Goal: Task Accomplishment & Management: Manage account settings

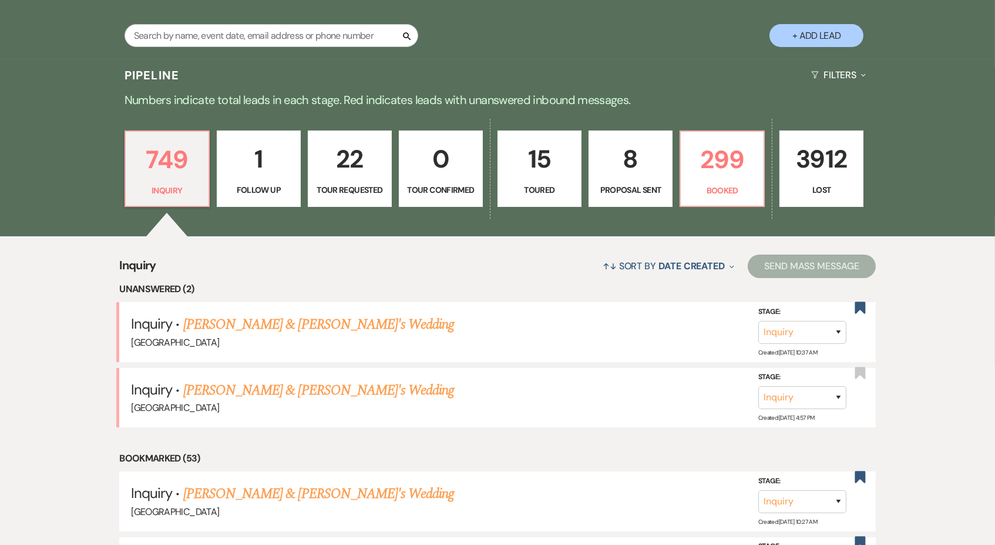
scroll to position [230, 0]
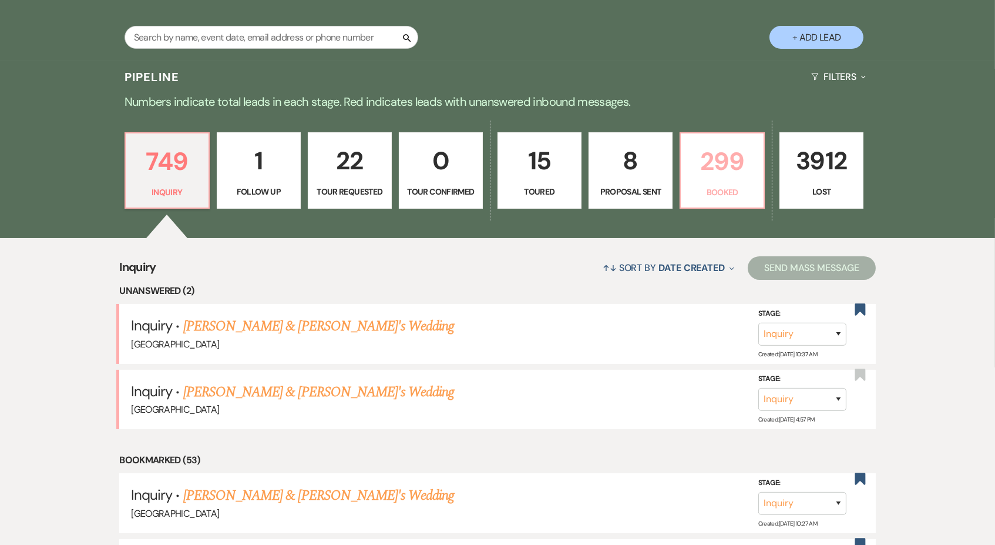
click at [721, 171] on p "299" at bounding box center [722, 161] width 69 height 39
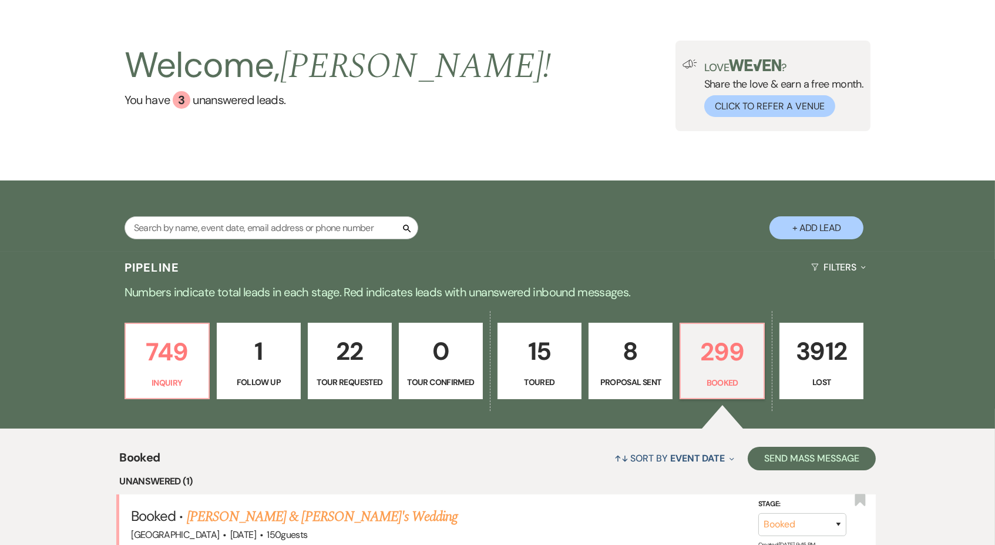
scroll to position [21, 0]
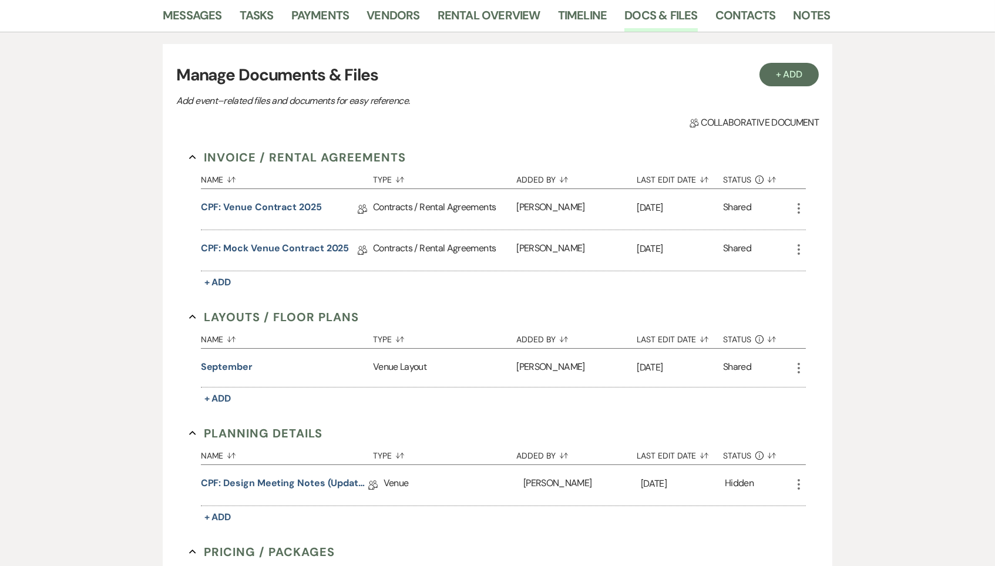
scroll to position [265, 0]
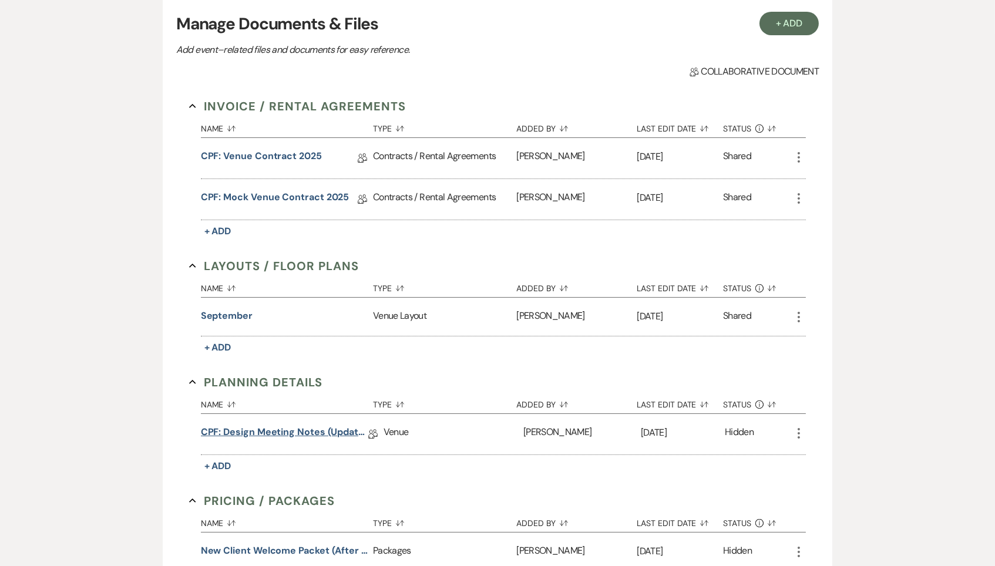
click at [264, 425] on link "CPF: Design Meeting Notes (Updated: August 5th, 2025)" at bounding box center [284, 434] width 167 height 18
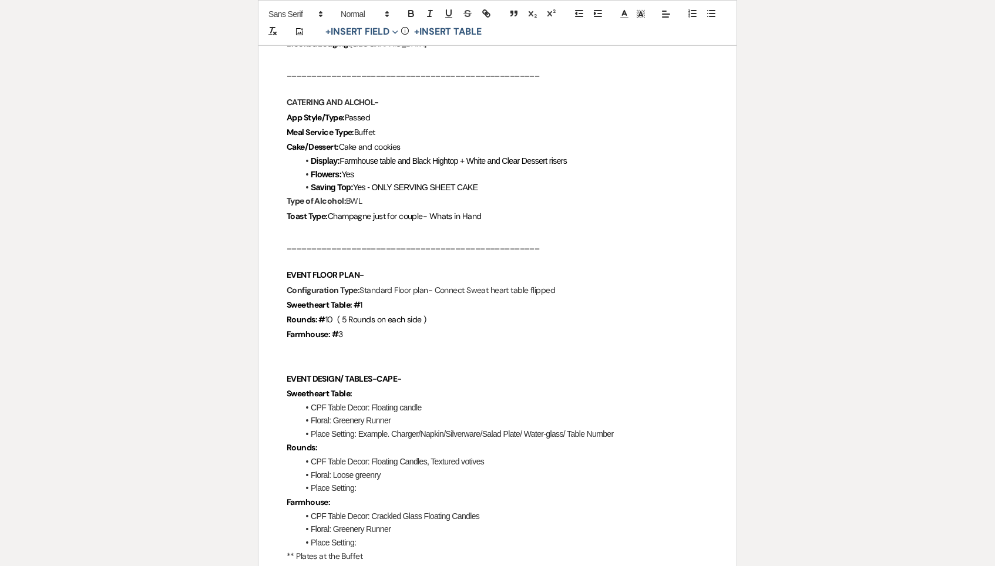
scroll to position [974, 0]
drag, startPoint x: 573, startPoint y: 267, endPoint x: 447, endPoint y: 268, distance: 125.7
click at [447, 281] on p "Configuration Type: Standard Floor plan- Connect Sweat heart table flipped" at bounding box center [498, 288] width 422 height 15
click at [447, 282] on p "Configuration Type: Standard Floor plan- Connect Sweat heart table flipped" at bounding box center [498, 289] width 422 height 15
click at [418, 283] on p "Configuration Type: Standard Floor plan- Connect Sweat heart table flipped" at bounding box center [498, 290] width 422 height 15
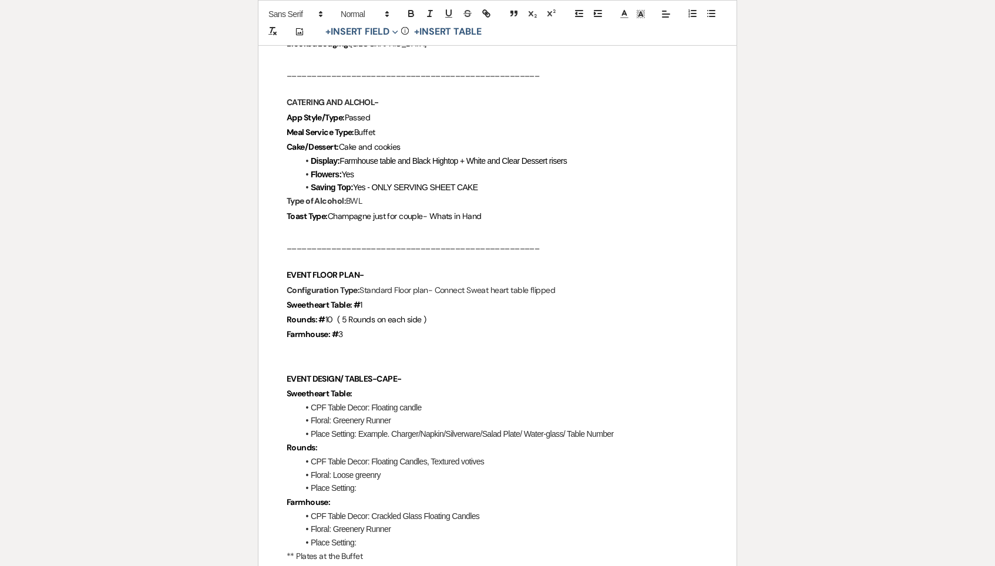
click at [397, 327] on p "Farmhouse: # 3" at bounding box center [498, 334] width 422 height 15
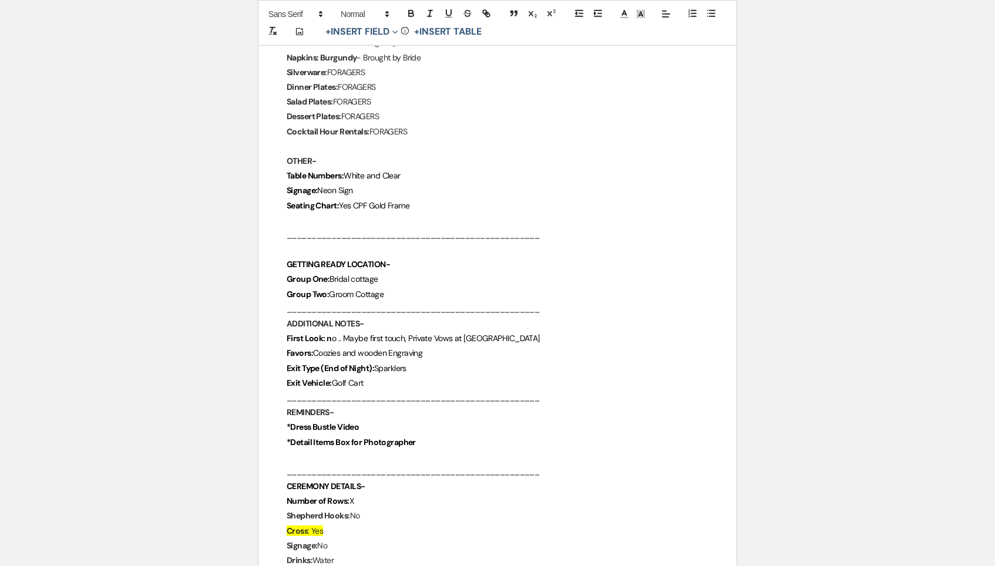
scroll to position [1534, 0]
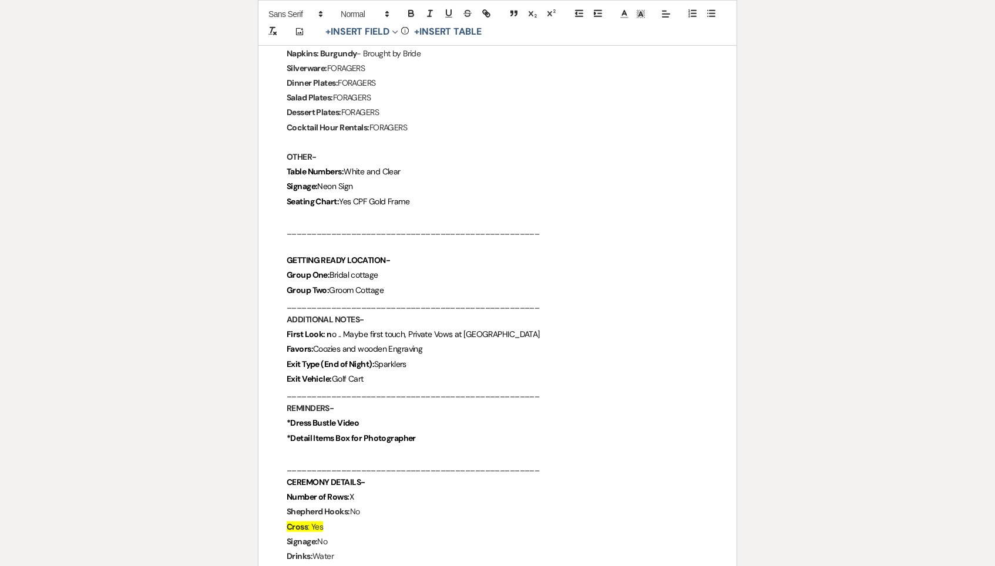
click at [434, 372] on p "Exit Vehicle: Golf Cart" at bounding box center [498, 379] width 422 height 15
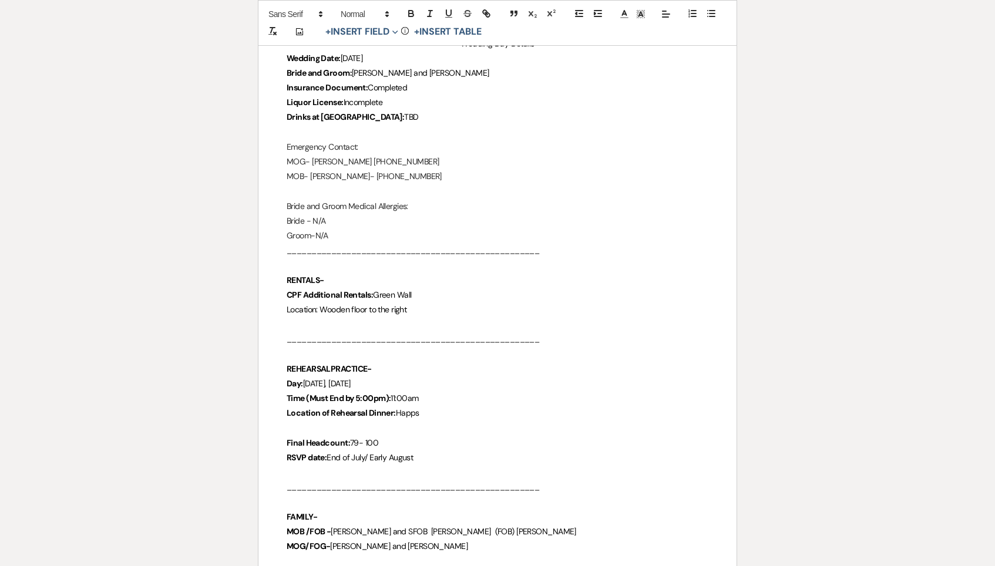
scroll to position [222, 0]
drag, startPoint x: 441, startPoint y: 306, endPoint x: 283, endPoint y: 301, distance: 158.1
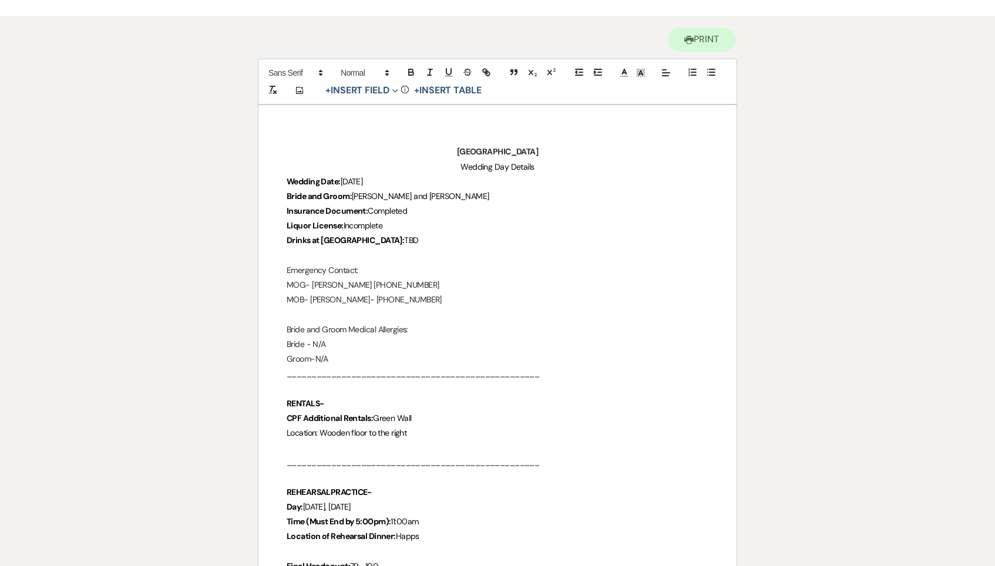
scroll to position [103, 0]
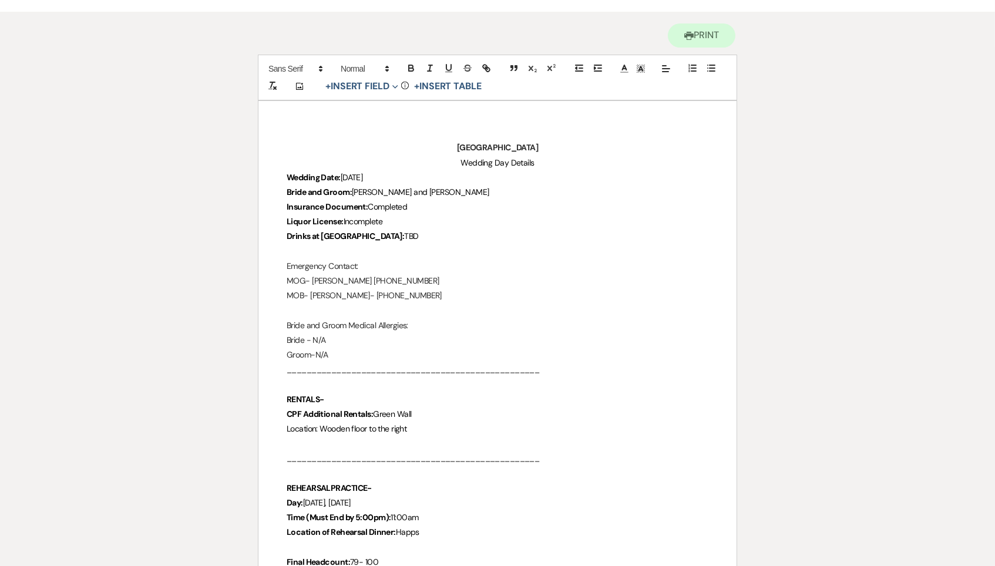
drag, startPoint x: 429, startPoint y: 224, endPoint x: 284, endPoint y: 222, distance: 144.6
drag, startPoint x: 424, startPoint y: 221, endPoint x: 284, endPoint y: 218, distance: 139.3
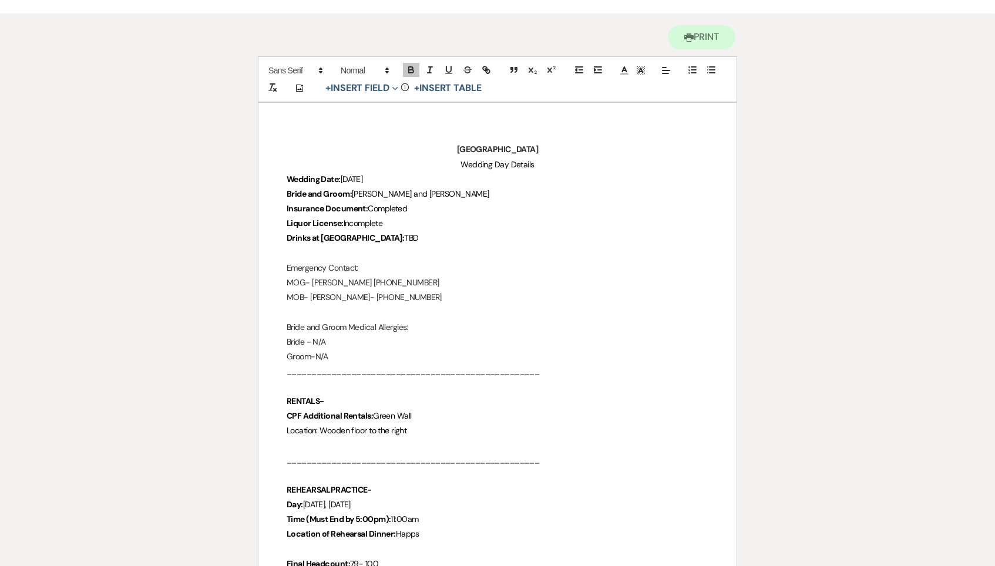
click at [434, 217] on p "Liquor License: Incomplete" at bounding box center [498, 224] width 422 height 15
click at [434, 194] on p "Bride and Groom: Mikayla and John" at bounding box center [498, 195] width 422 height 15
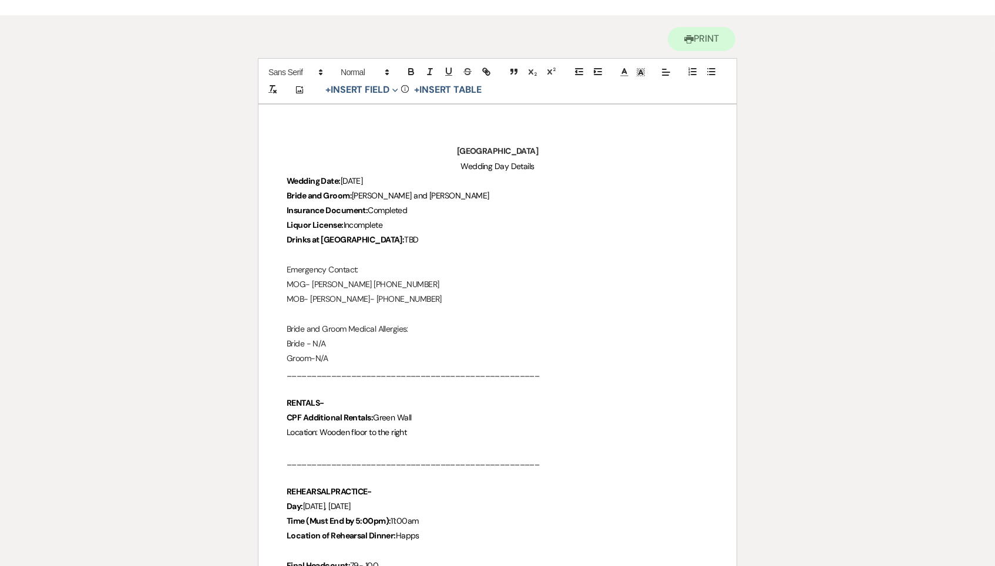
click at [434, 207] on p "Insurance Document: Completed" at bounding box center [498, 210] width 422 height 15
click at [434, 219] on p "Liquor License: Incomplete" at bounding box center [498, 226] width 422 height 15
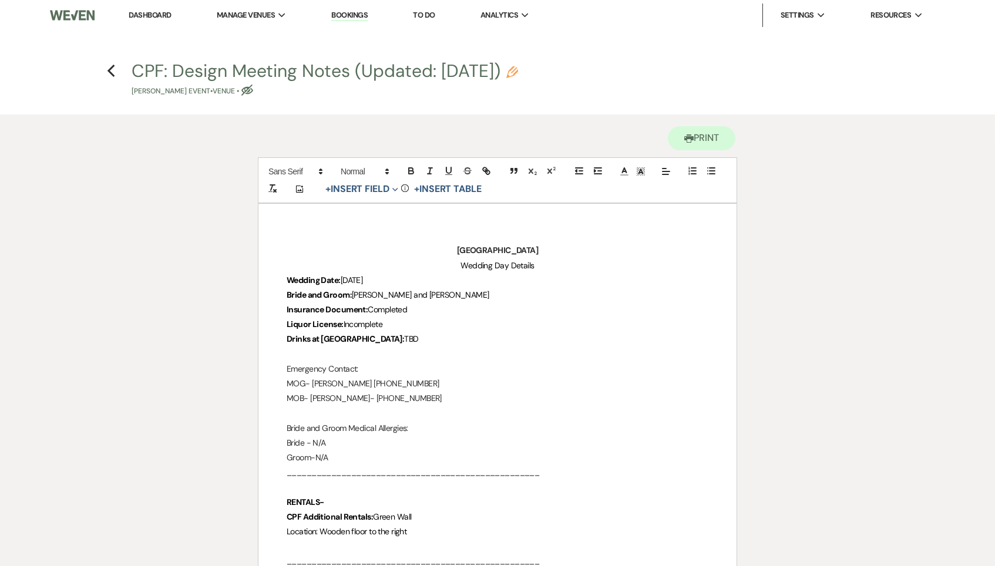
scroll to position [0, 0]
click at [109, 68] on icon "Previous" at bounding box center [111, 71] width 9 height 14
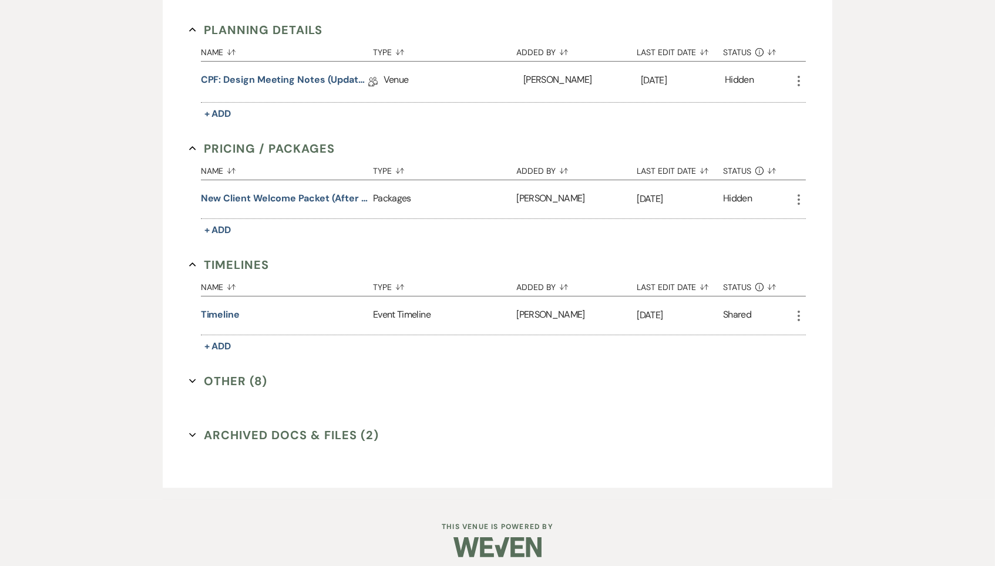
scroll to position [617, 0]
click at [229, 373] on button "Other (8) Expand" at bounding box center [228, 382] width 78 height 18
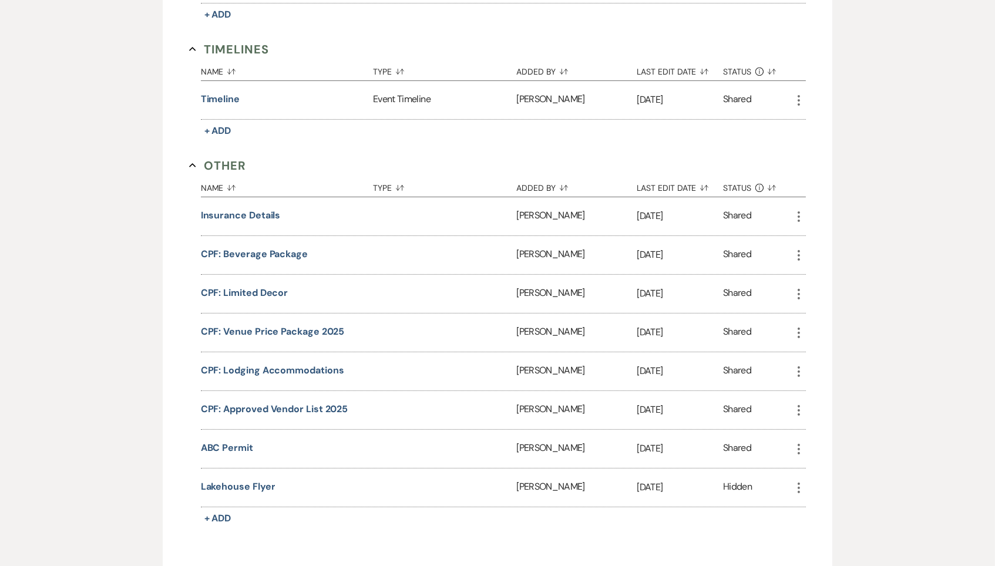
scroll to position [837, 0]
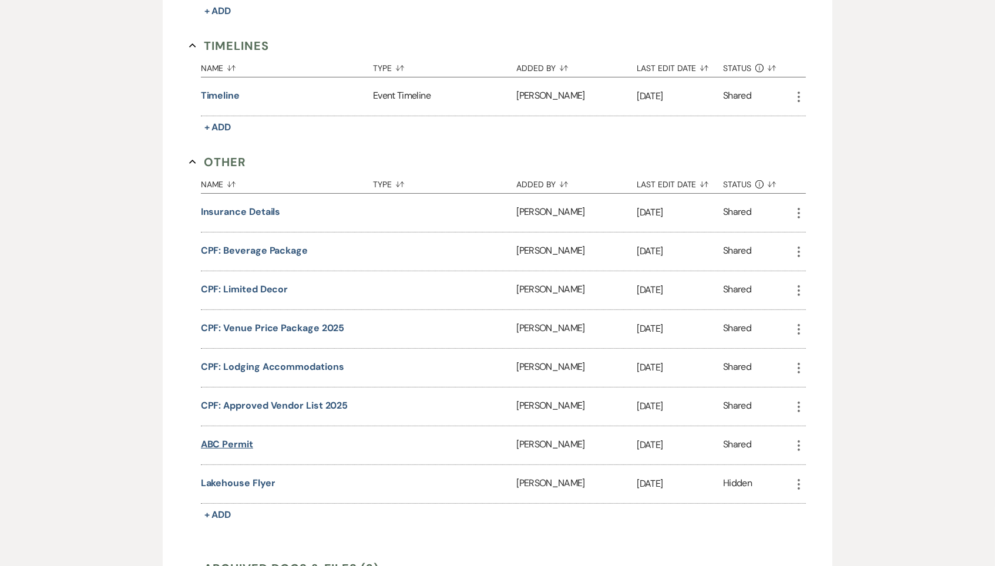
click at [246, 439] on button "ABC Permit" at bounding box center [227, 445] width 52 height 14
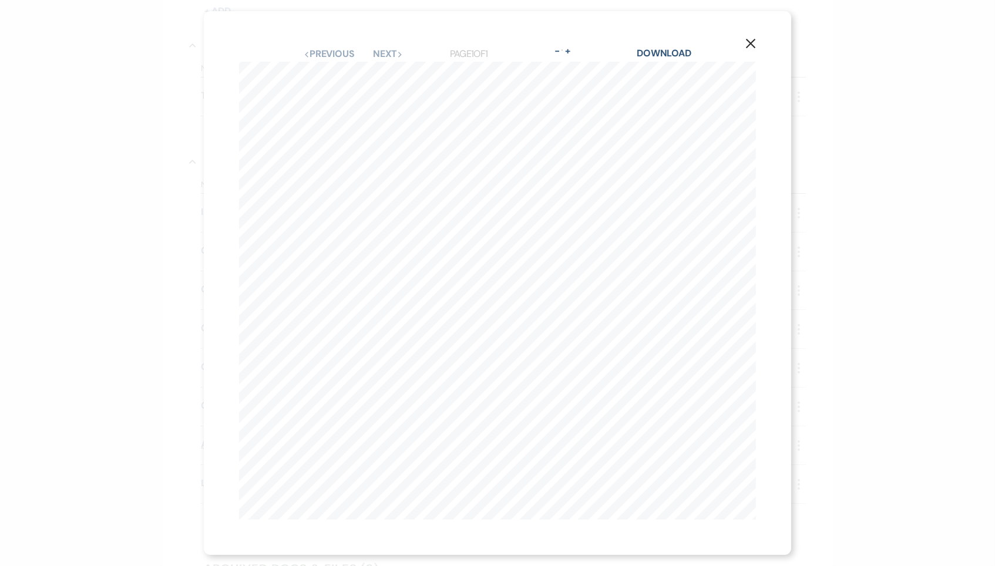
scroll to position [0, 76]
click at [746, 46] on icon "X" at bounding box center [751, 43] width 11 height 11
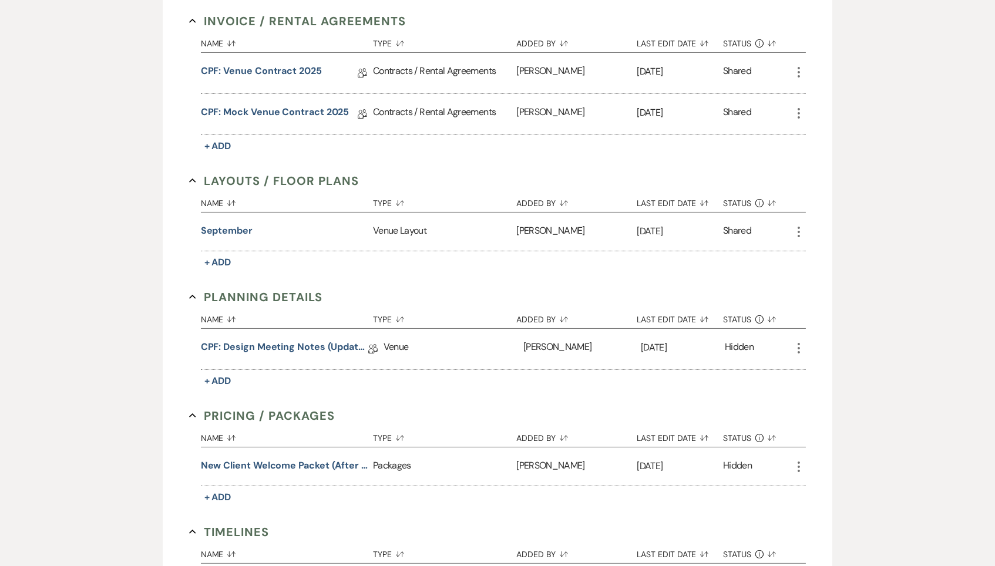
scroll to position [358, 0]
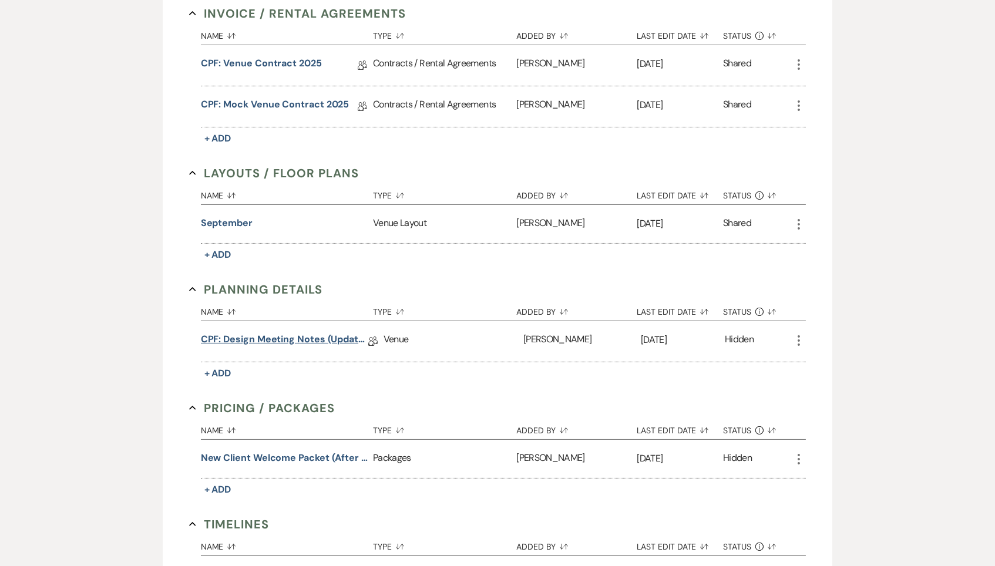
click at [291, 333] on link "CPF: Design Meeting Notes (Updated: August 5th, 2025)" at bounding box center [284, 342] width 167 height 18
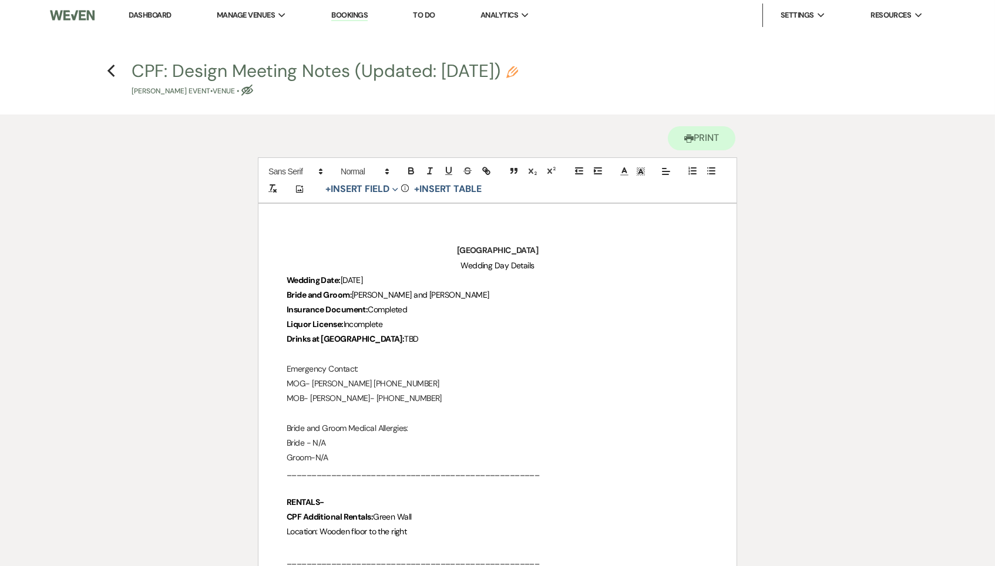
drag, startPoint x: 393, startPoint y: 320, endPoint x: 349, endPoint y: 319, distance: 44.1
click at [349, 319] on p "Liquor License: Incomplete" at bounding box center [498, 324] width 422 height 15
drag, startPoint x: 404, startPoint y: 320, endPoint x: 344, endPoint y: 320, distance: 59.9
click at [344, 320] on p "Liquor License: Completed" at bounding box center [498, 324] width 422 height 15
click at [416, 169] on icon "button" at bounding box center [411, 171] width 11 height 11
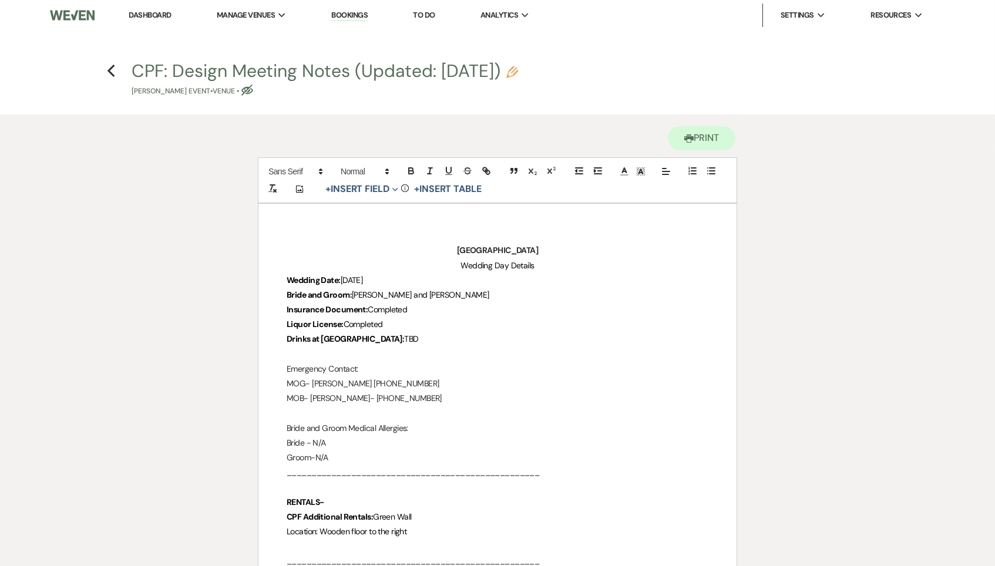
click at [402, 347] on p at bounding box center [498, 354] width 422 height 15
click at [401, 327] on p "Liquor License: Completed" at bounding box center [498, 324] width 422 height 15
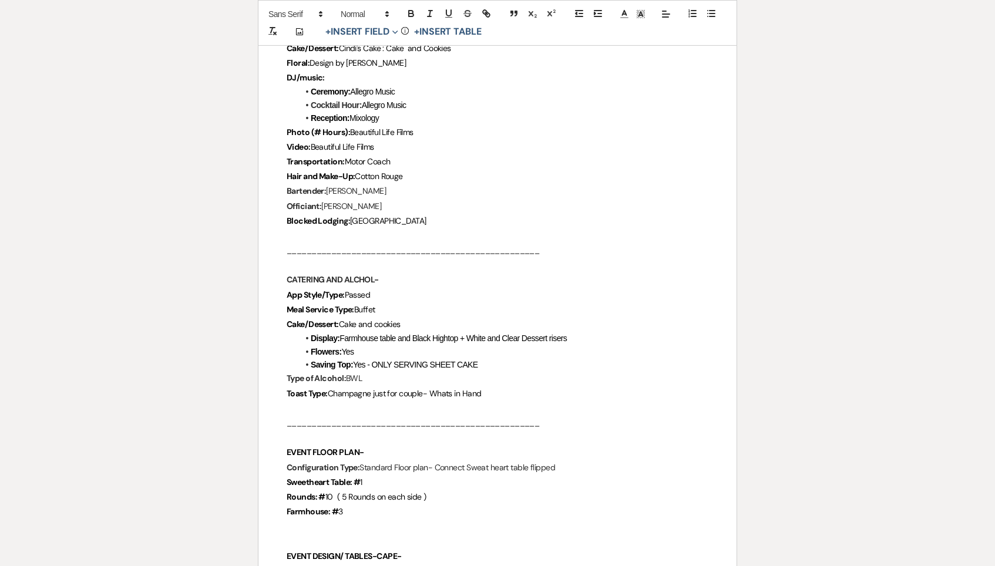
scroll to position [843, 0]
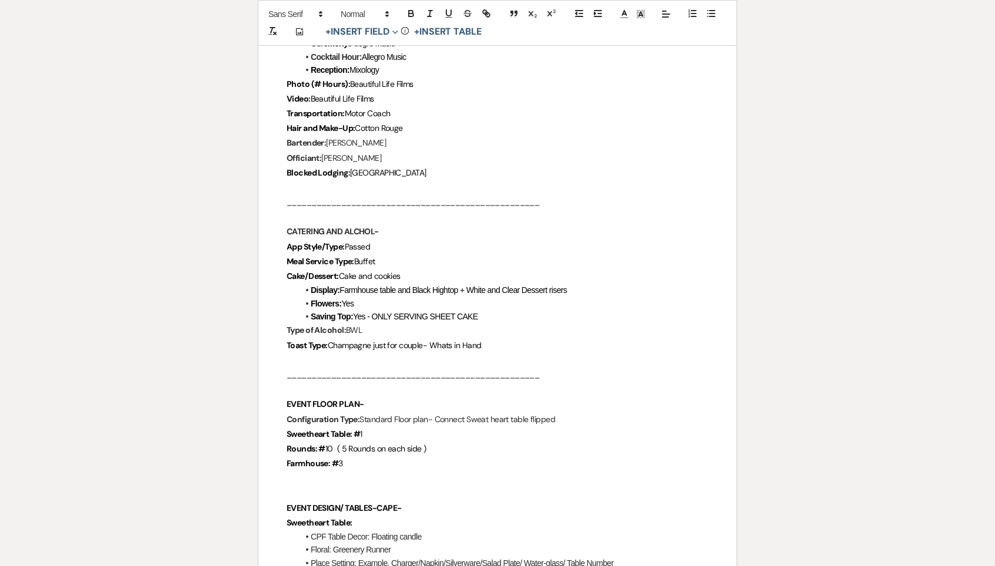
click at [522, 353] on p at bounding box center [498, 360] width 422 height 15
click at [514, 324] on p "Type of Alcohol: BWL" at bounding box center [498, 331] width 422 height 15
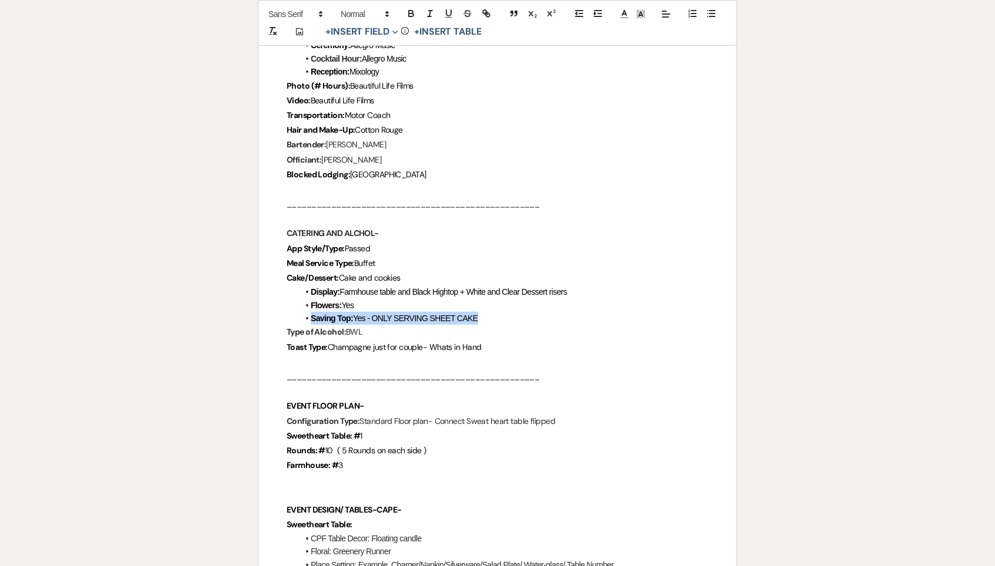
drag, startPoint x: 514, startPoint y: 300, endPoint x: 293, endPoint y: 299, distance: 220.9
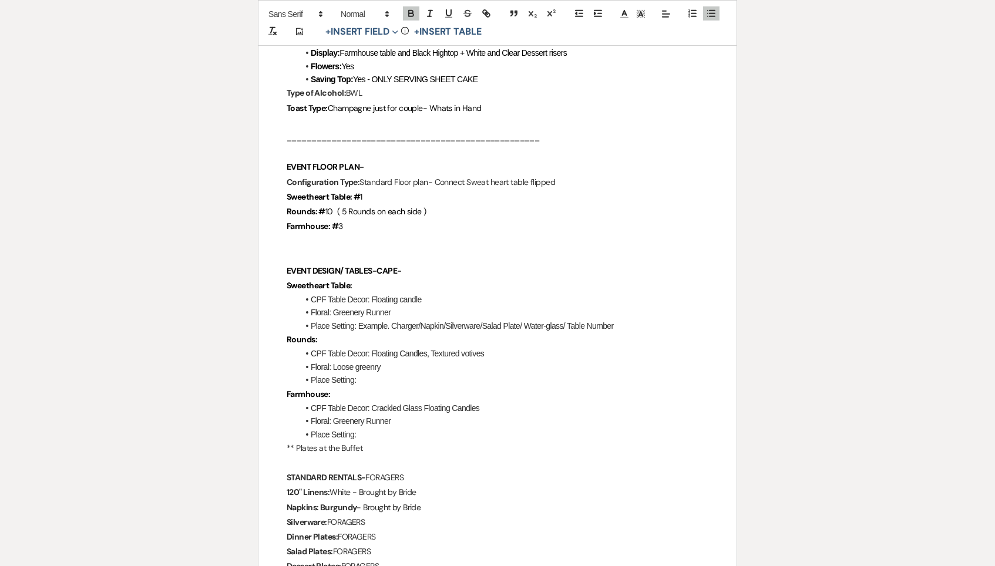
scroll to position [1079, 0]
drag, startPoint x: 502, startPoint y: 324, endPoint x: 576, endPoint y: 334, distance: 75.3
click at [576, 348] on li "CPF Table Decor: Floating Candles, Textured votives" at bounding box center [503, 354] width 410 height 13
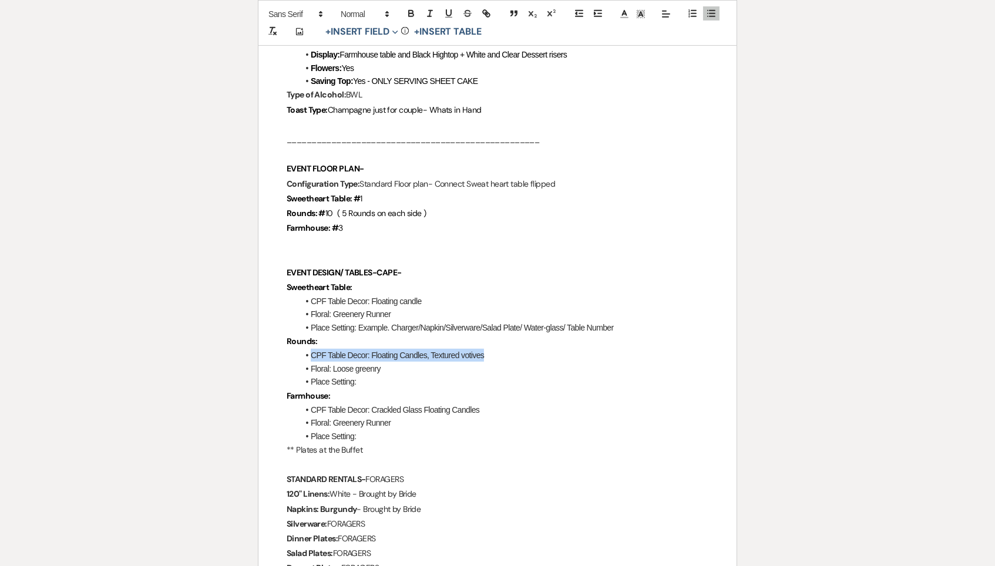
drag, startPoint x: 576, startPoint y: 334, endPoint x: 281, endPoint y: 336, distance: 295.0
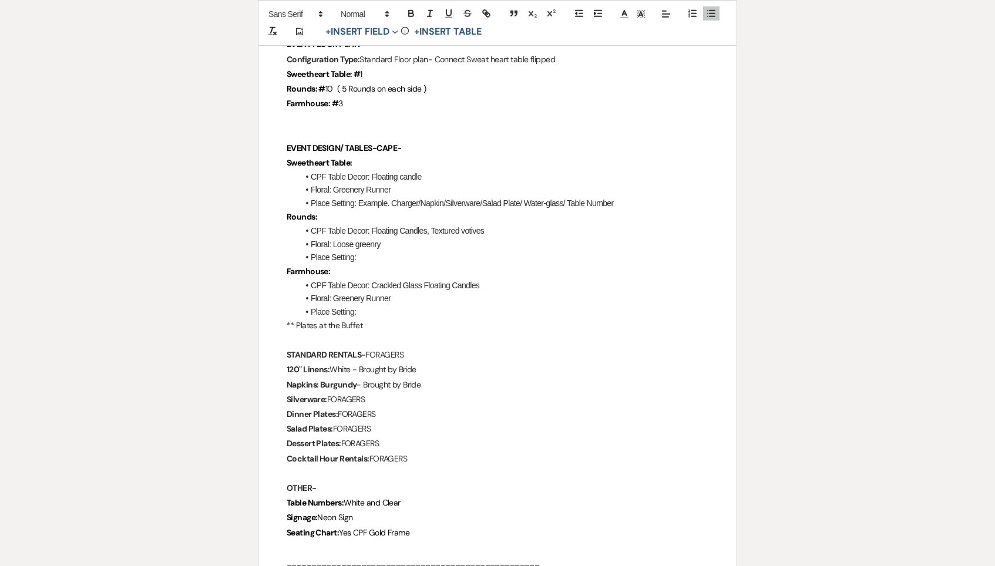
scroll to position [1205, 0]
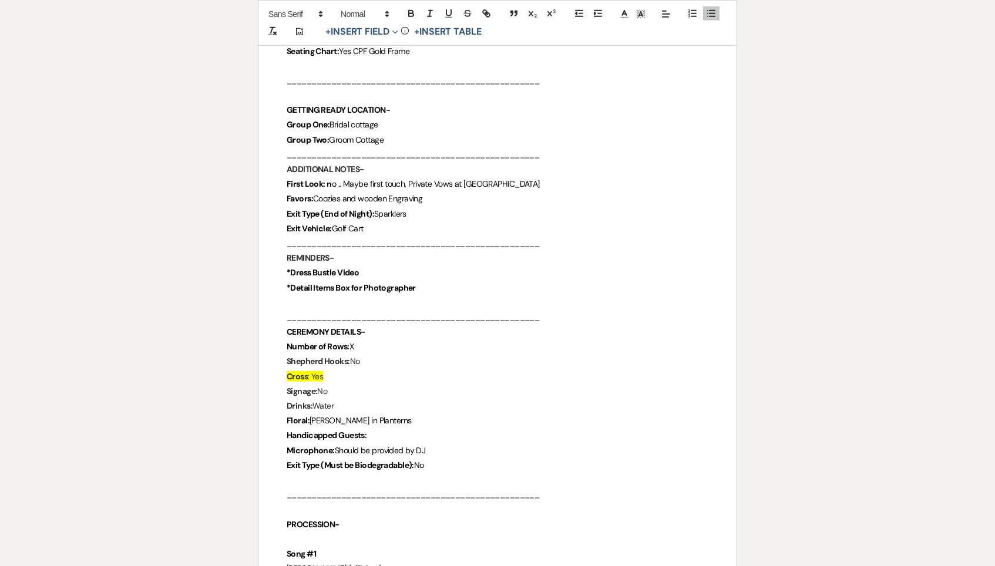
click at [355, 370] on p "Cross : Yes" at bounding box center [498, 377] width 422 height 15
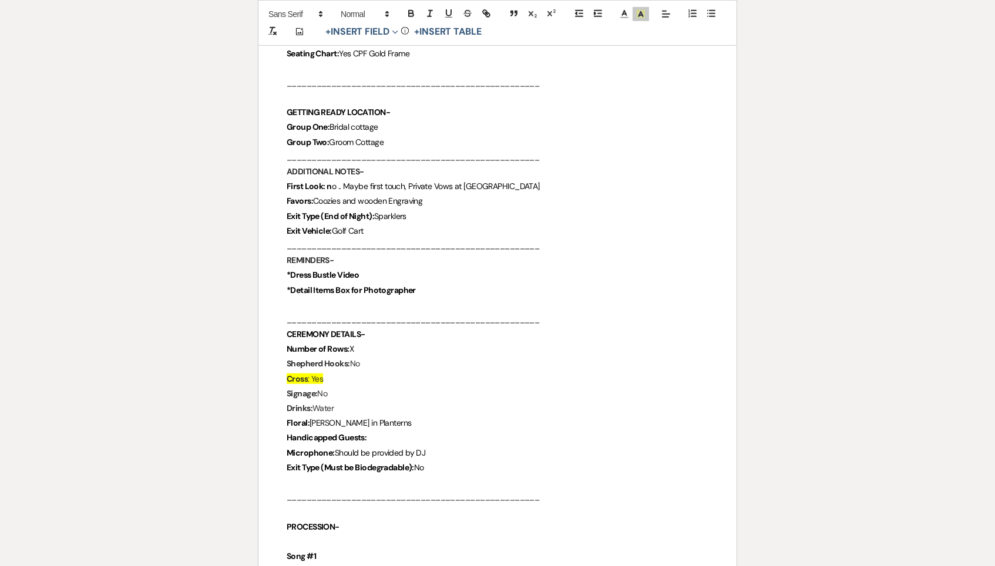
scroll to position [1682, 0]
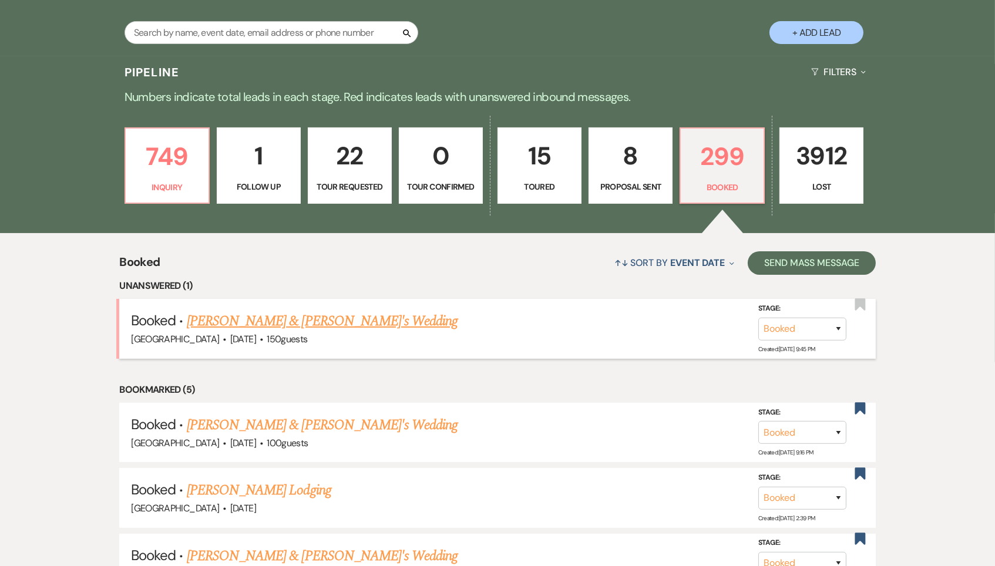
scroll to position [235, 0]
